Goal: Information Seeking & Learning: Learn about a topic

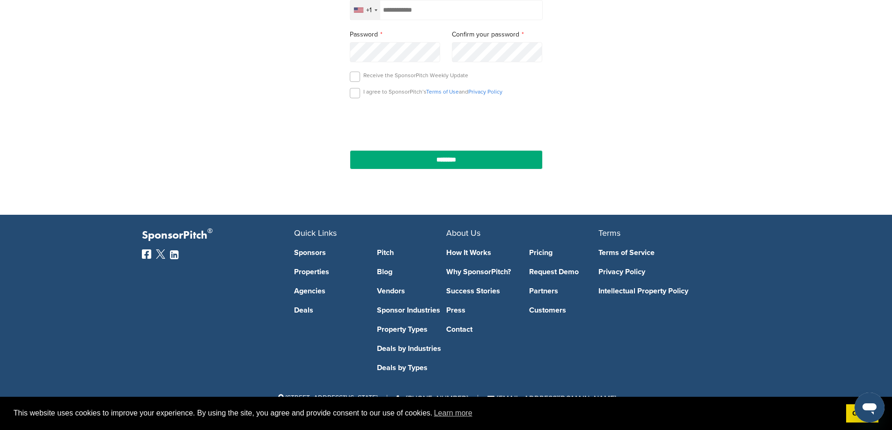
scroll to position [275, 0]
click at [464, 255] on link "How It Works" at bounding box center [480, 252] width 69 height 7
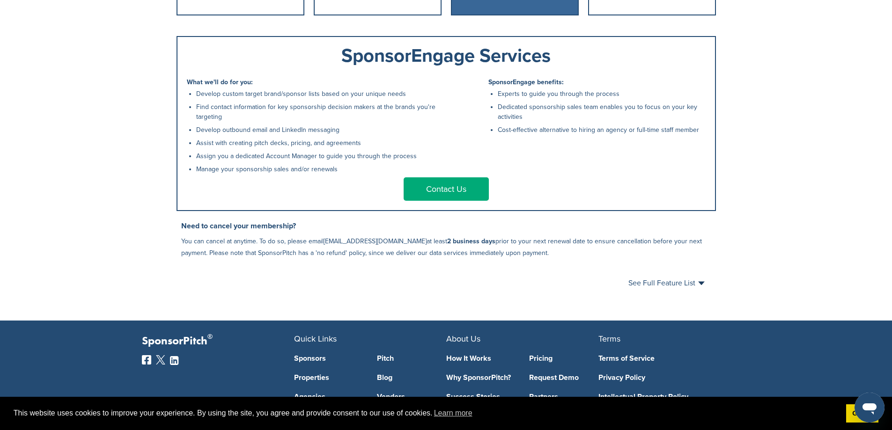
scroll to position [515, 0]
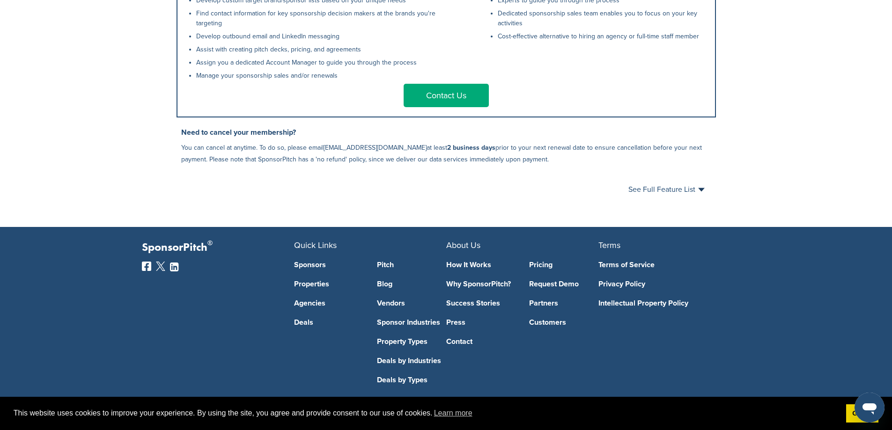
click at [305, 326] on link "Deals" at bounding box center [328, 322] width 69 height 7
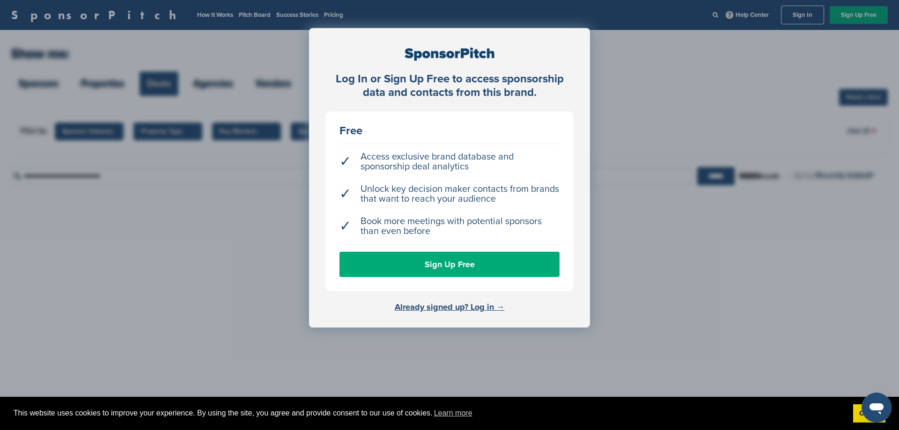
click at [694, 232] on div "Log In or Sign Up Free to access sponsorship data and contacts from this brand.…" at bounding box center [449, 238] width 899 height 477
